Goal: Task Accomplishment & Management: Complete application form

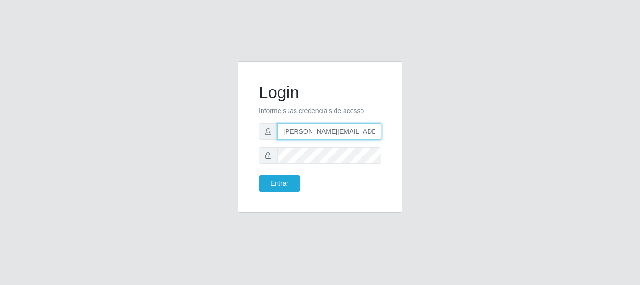
type input "[PERSON_NAME][EMAIL_ADDRESS][PERSON_NAME][DOMAIN_NAME]"
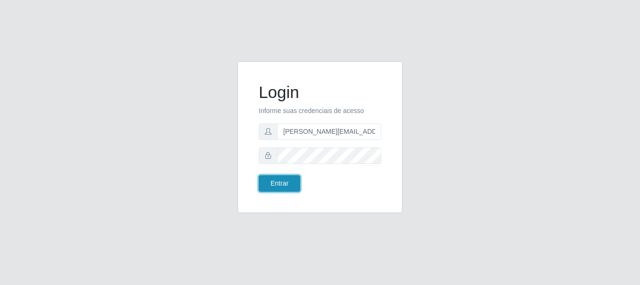
click at [279, 183] on button "Entrar" at bounding box center [279, 183] width 41 height 16
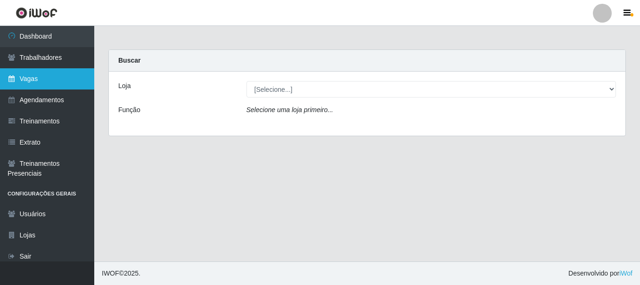
click at [47, 79] on link "Vagas" at bounding box center [47, 78] width 94 height 21
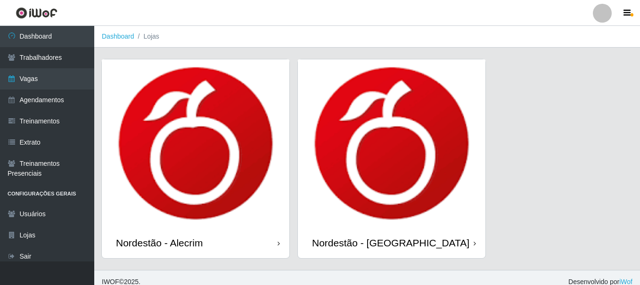
click at [161, 237] on div "Nordestão - Alecrim" at bounding box center [159, 243] width 87 height 12
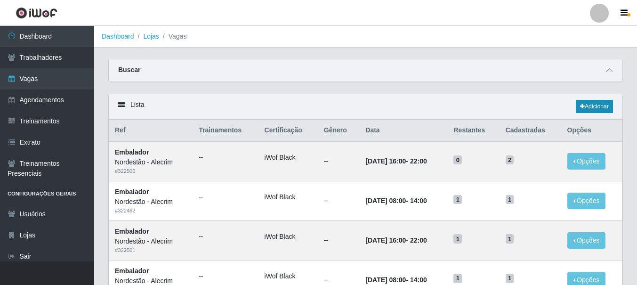
click at [594, 107] on link "Adicionar" at bounding box center [594, 106] width 37 height 13
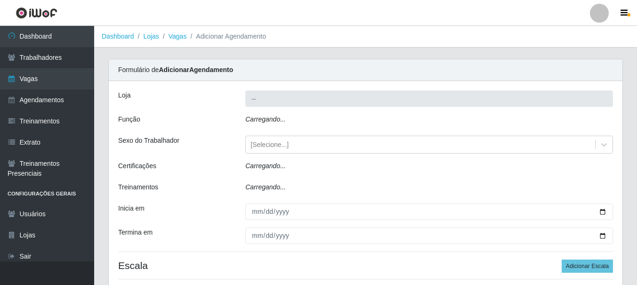
type input "Nordestão - Alecrim"
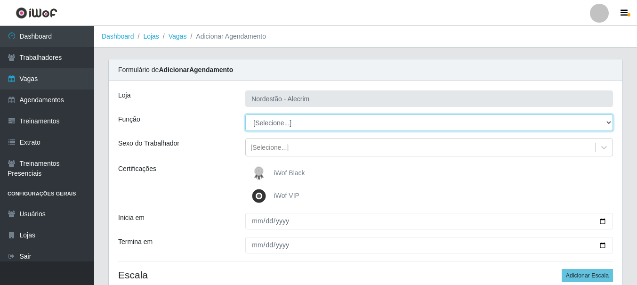
select select "1"
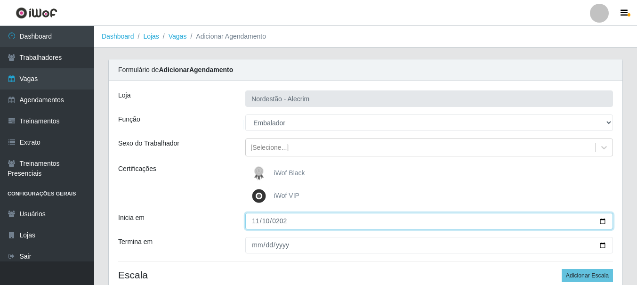
type input "[DATE]"
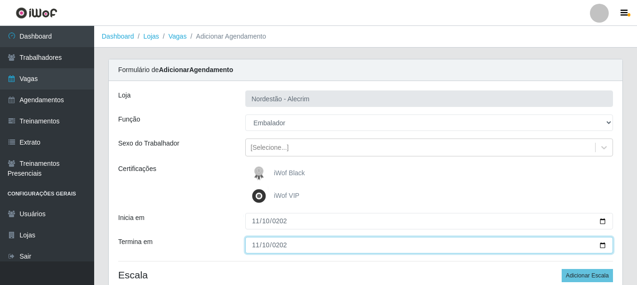
type input "[DATE]"
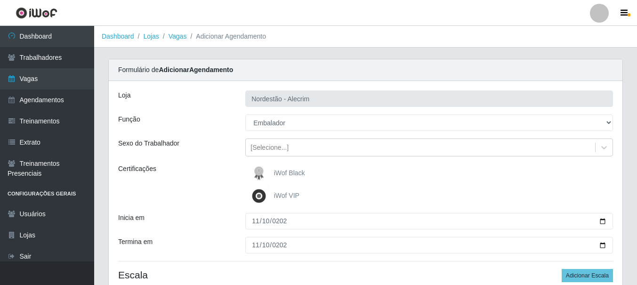
click at [429, 173] on div "iWof Black" at bounding box center [429, 173] width 368 height 19
click at [588, 276] on button "Adicionar Escala" at bounding box center [587, 275] width 51 height 13
select select "1"
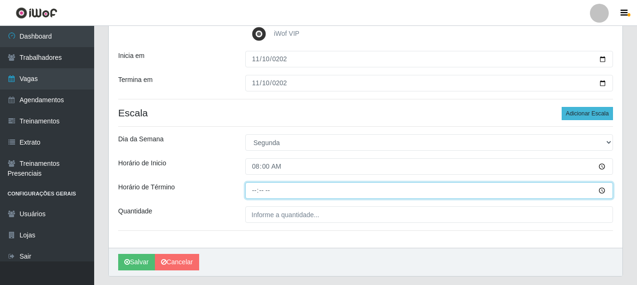
type input "14:00"
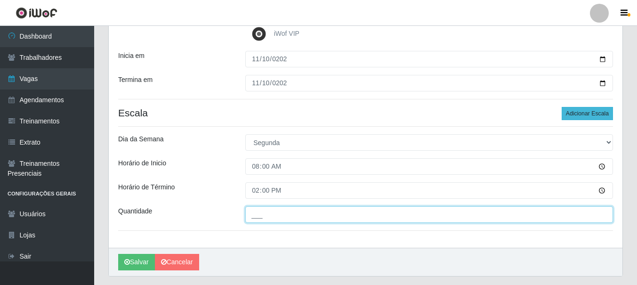
type input "___"
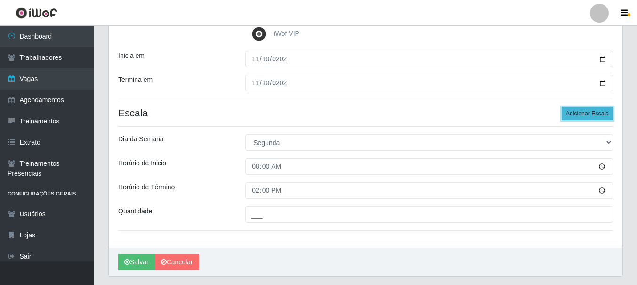
click at [588, 114] on button "Adicionar Escala" at bounding box center [587, 113] width 51 height 13
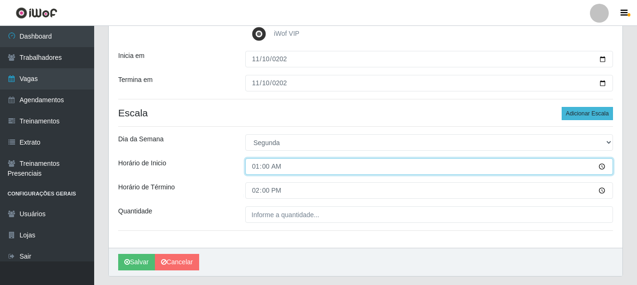
type input "16:00"
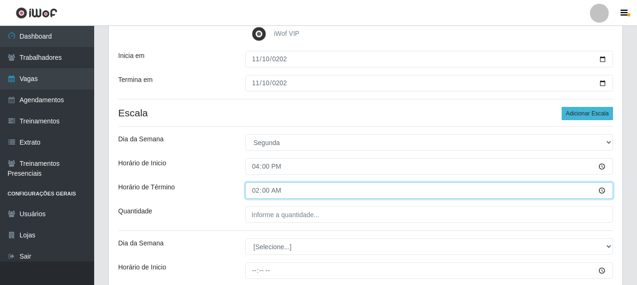
type input "22:00"
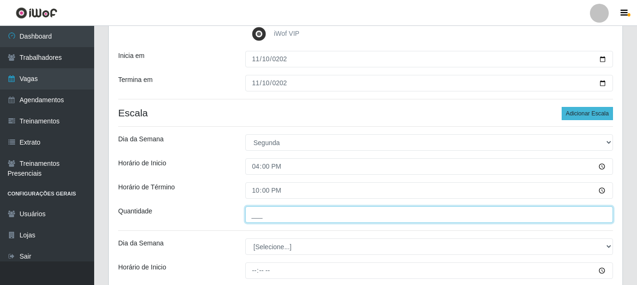
type input "___"
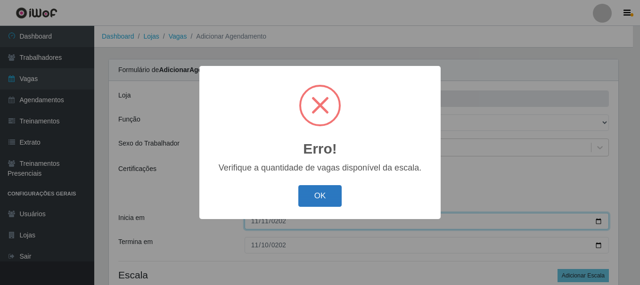
type input "[DATE]"
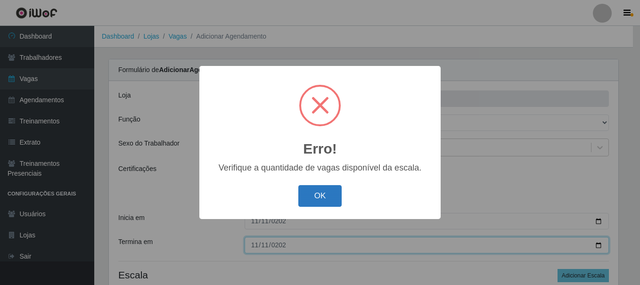
type input "[DATE]"
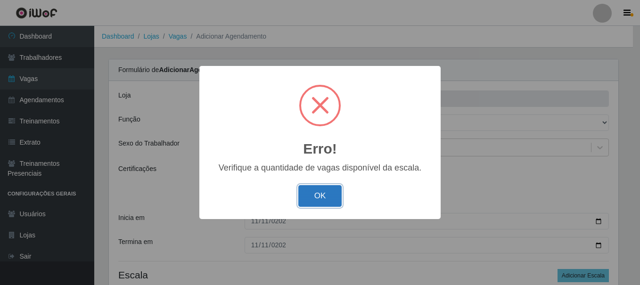
click at [324, 196] on button "OK" at bounding box center [320, 196] width 44 height 22
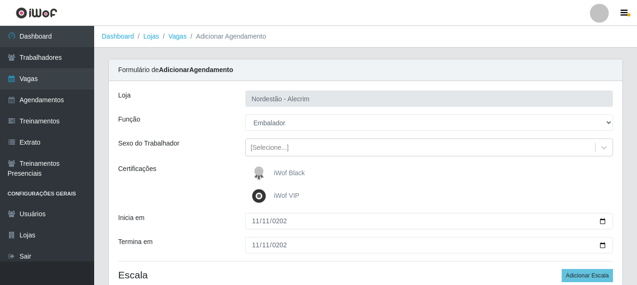
scroll to position [293, 0]
